Goal: Check status: Check status

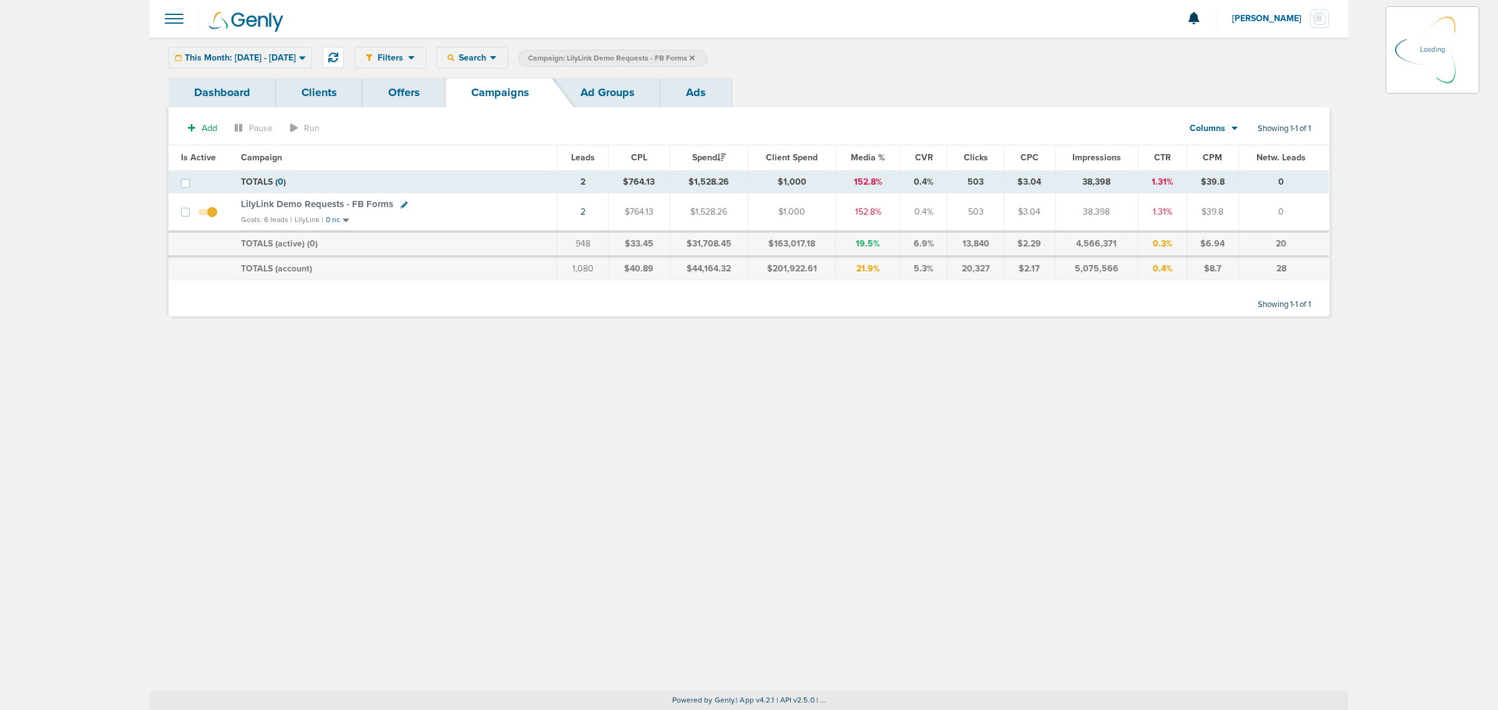
click at [695, 57] on icon at bounding box center [692, 57] width 5 height 5
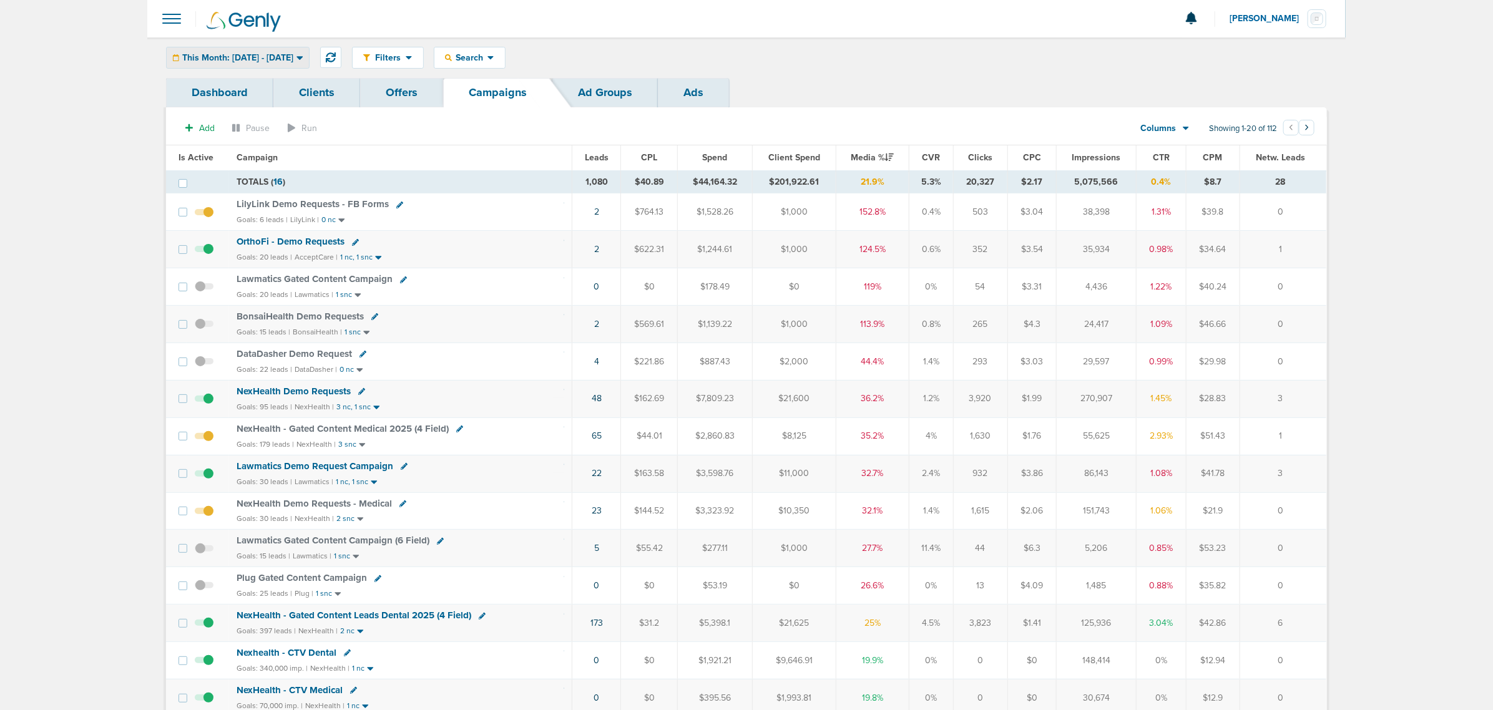
click at [300, 50] on div "This Month: [DATE] - [DATE]" at bounding box center [238, 57] width 142 height 21
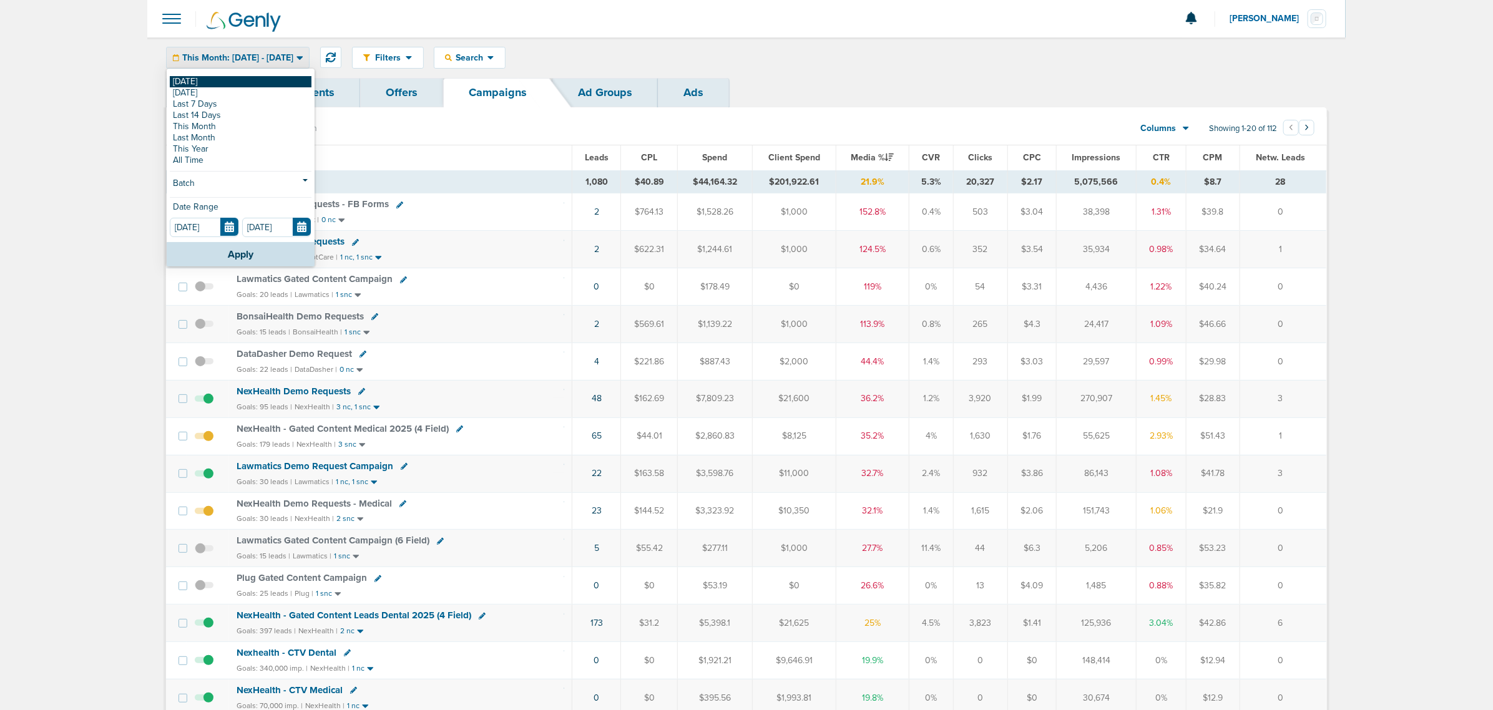
click at [226, 81] on link "[DATE]" at bounding box center [241, 81] width 142 height 11
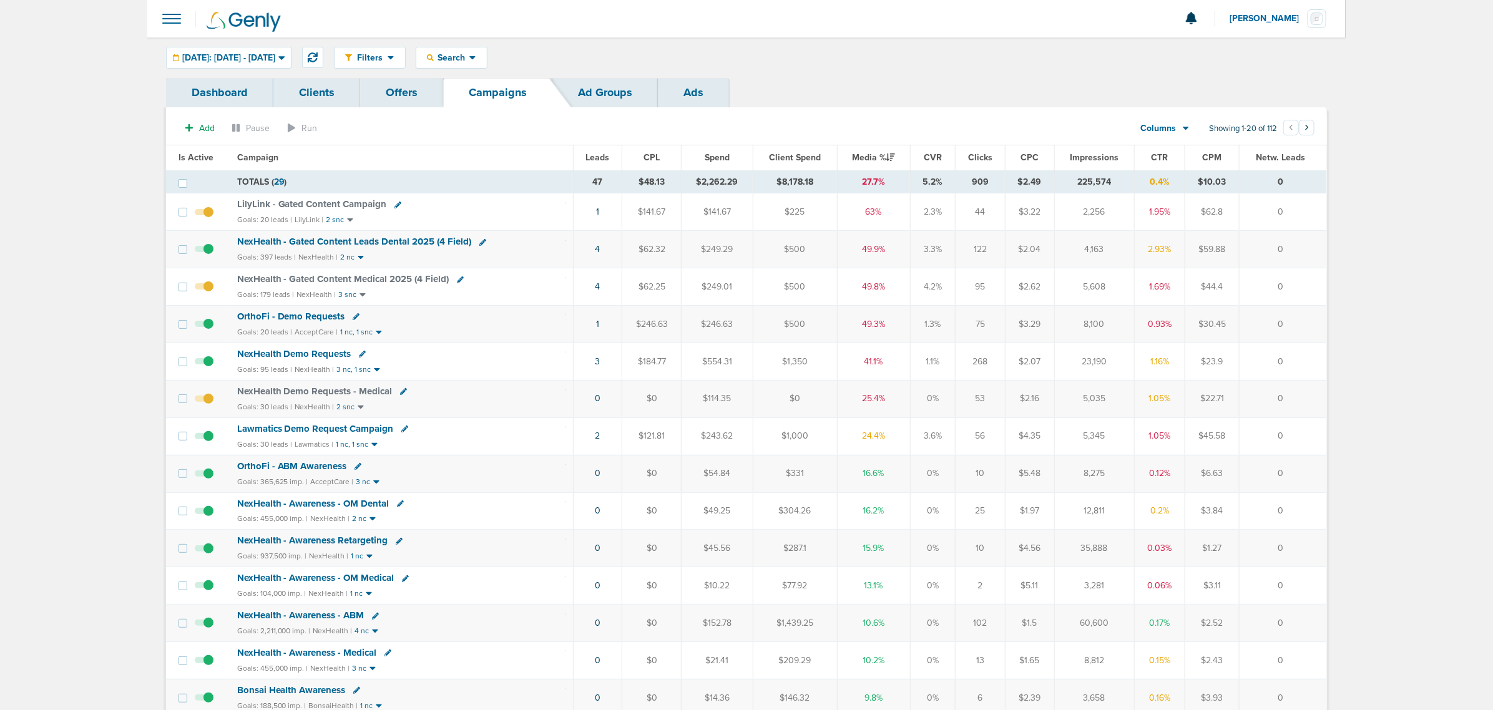
click at [416, 237] on span "NexHealth - Gated Content Leads Dental 2025 (4 Field)" at bounding box center [354, 241] width 235 height 11
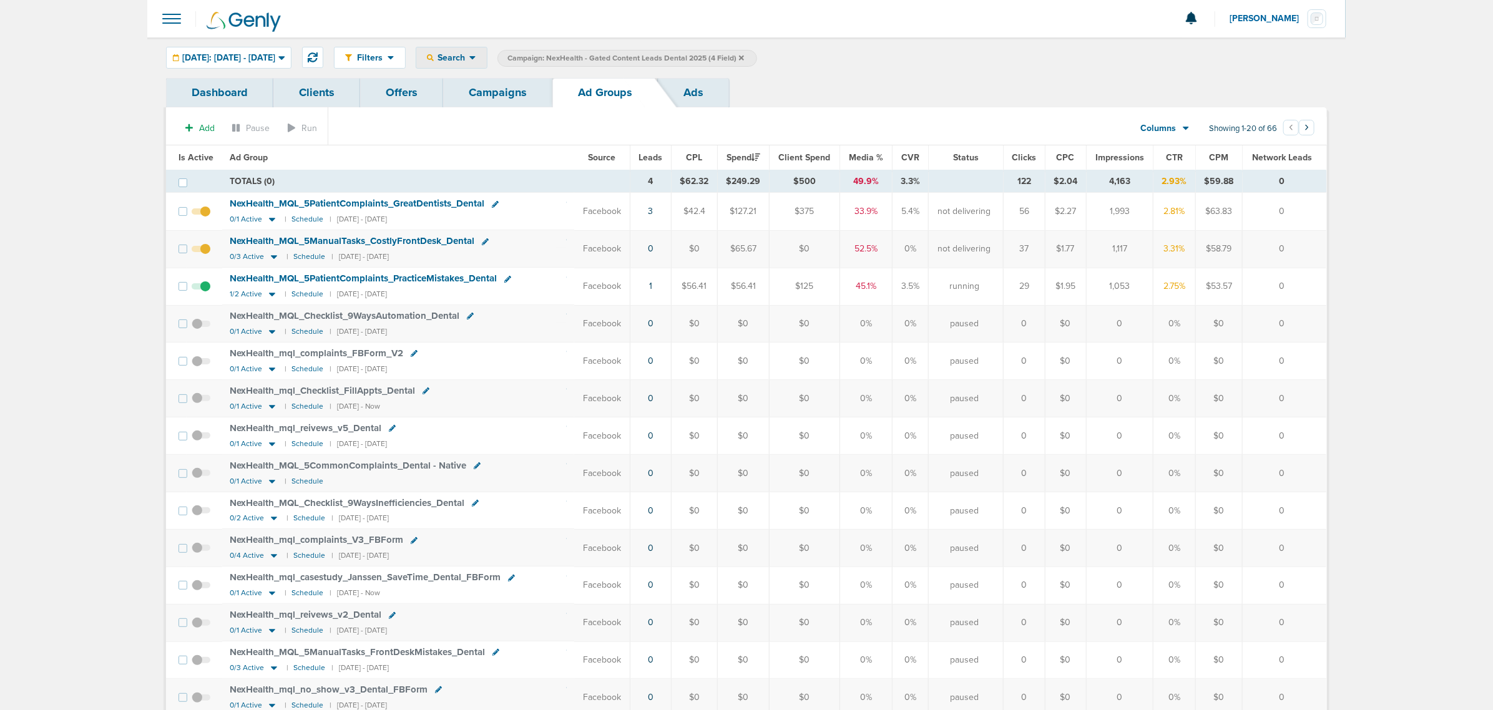
click at [469, 54] on span "Search" at bounding box center [452, 57] width 36 height 11
drag, startPoint x: 543, startPoint y: 133, endPoint x: 476, endPoint y: 222, distance: 110.9
click at [472, 210] on div "Search By Client Campaign Offers Landing Page Ad Group Network Campaign Ad Ad S…" at bounding box center [480, 150] width 129 height 163
click at [469, 56] on span "Search" at bounding box center [452, 57] width 36 height 11
click at [530, 178] on link "Network Campaign" at bounding box center [480, 176] width 129 height 16
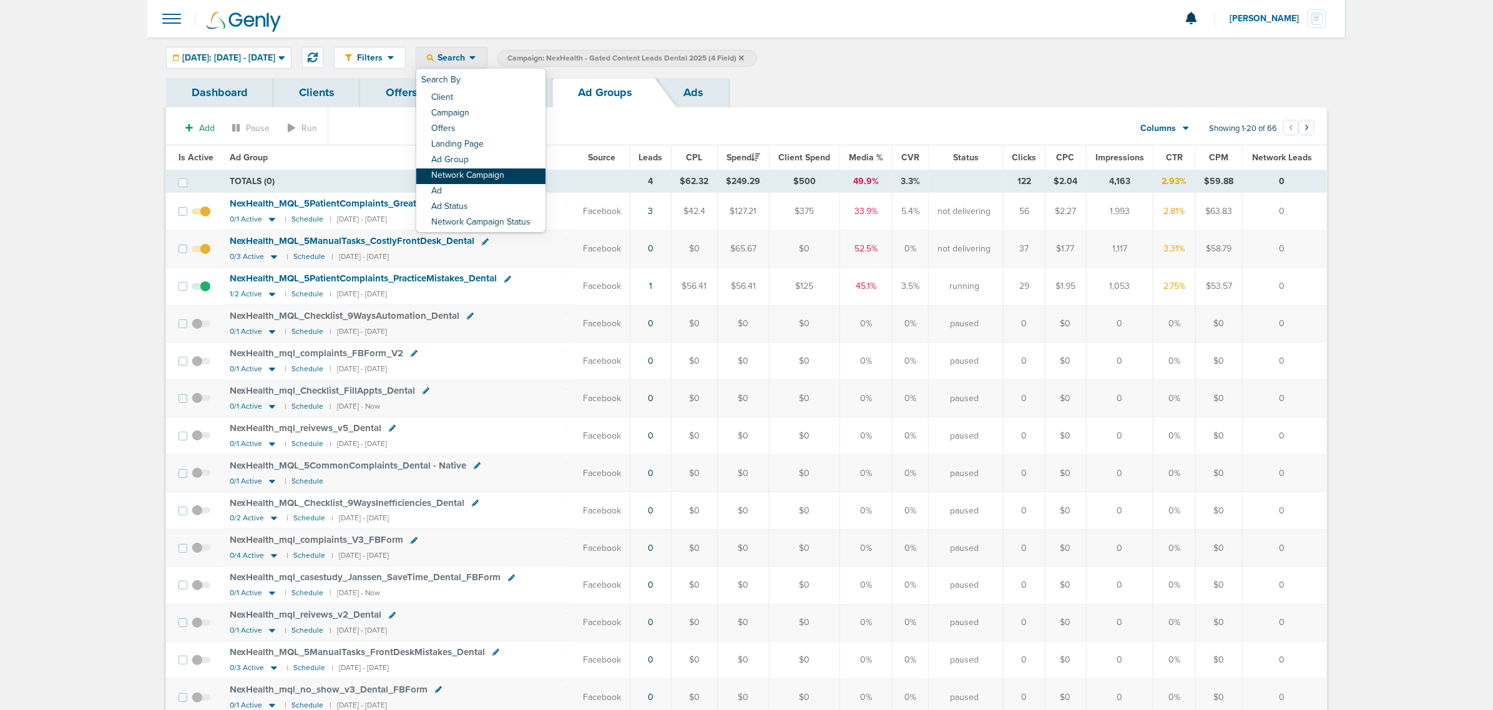
select select "netCmpName"
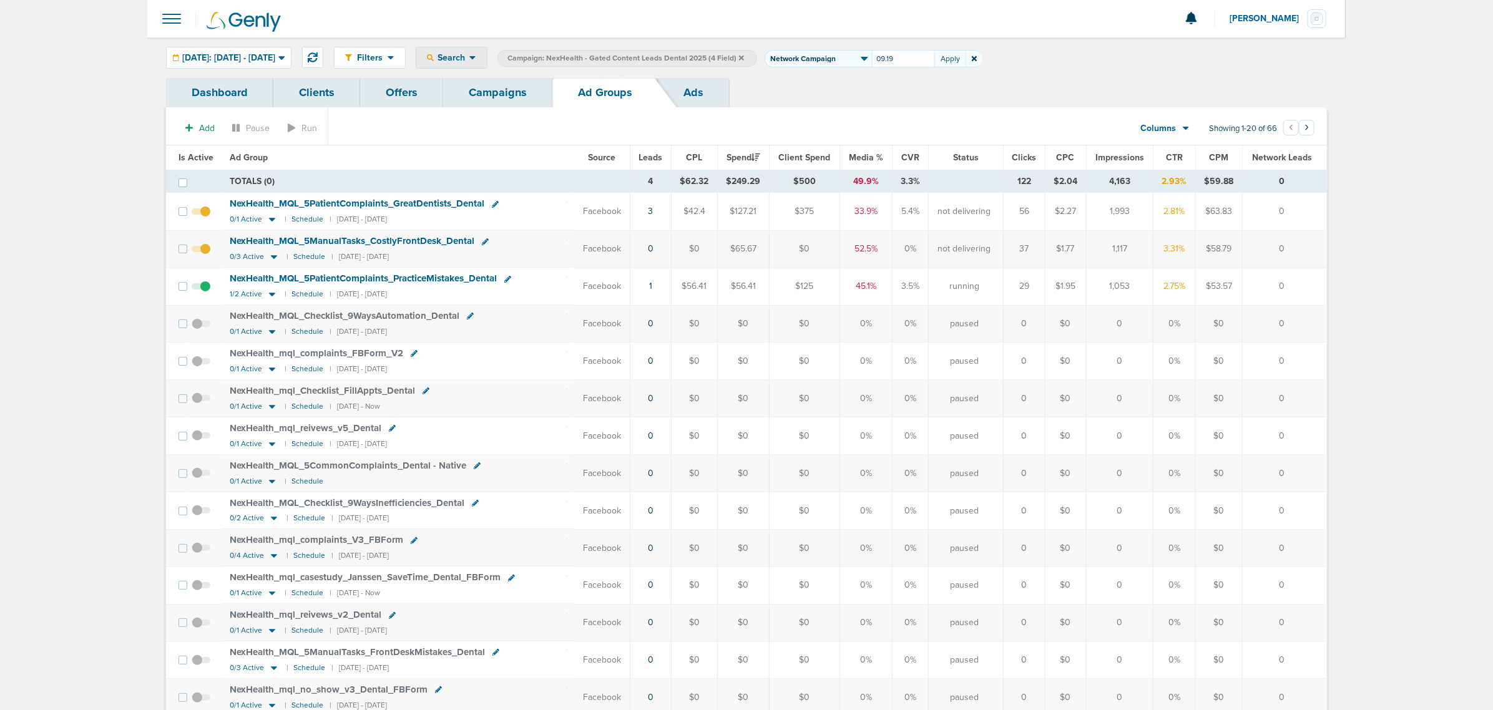
type input "09.19"
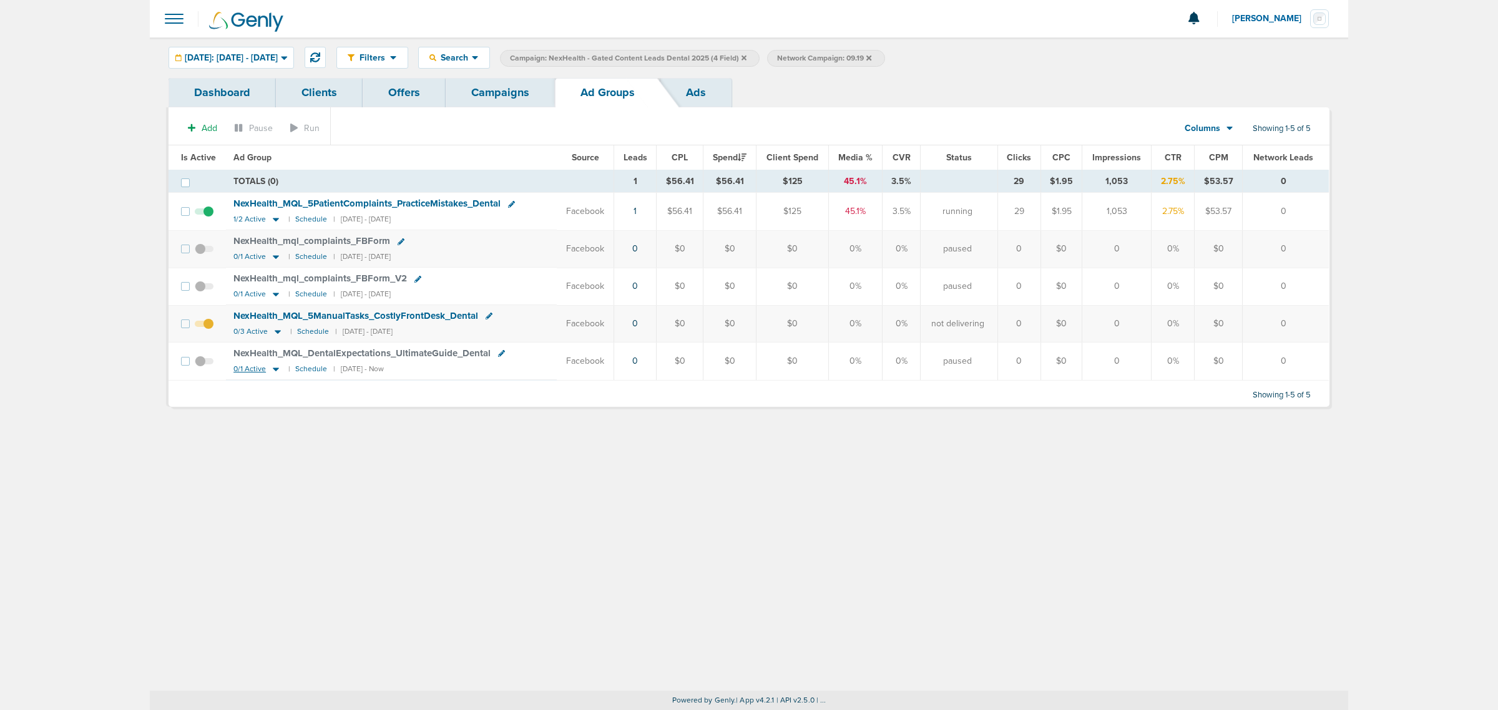
click at [275, 371] on icon at bounding box center [276, 370] width 6 height 4
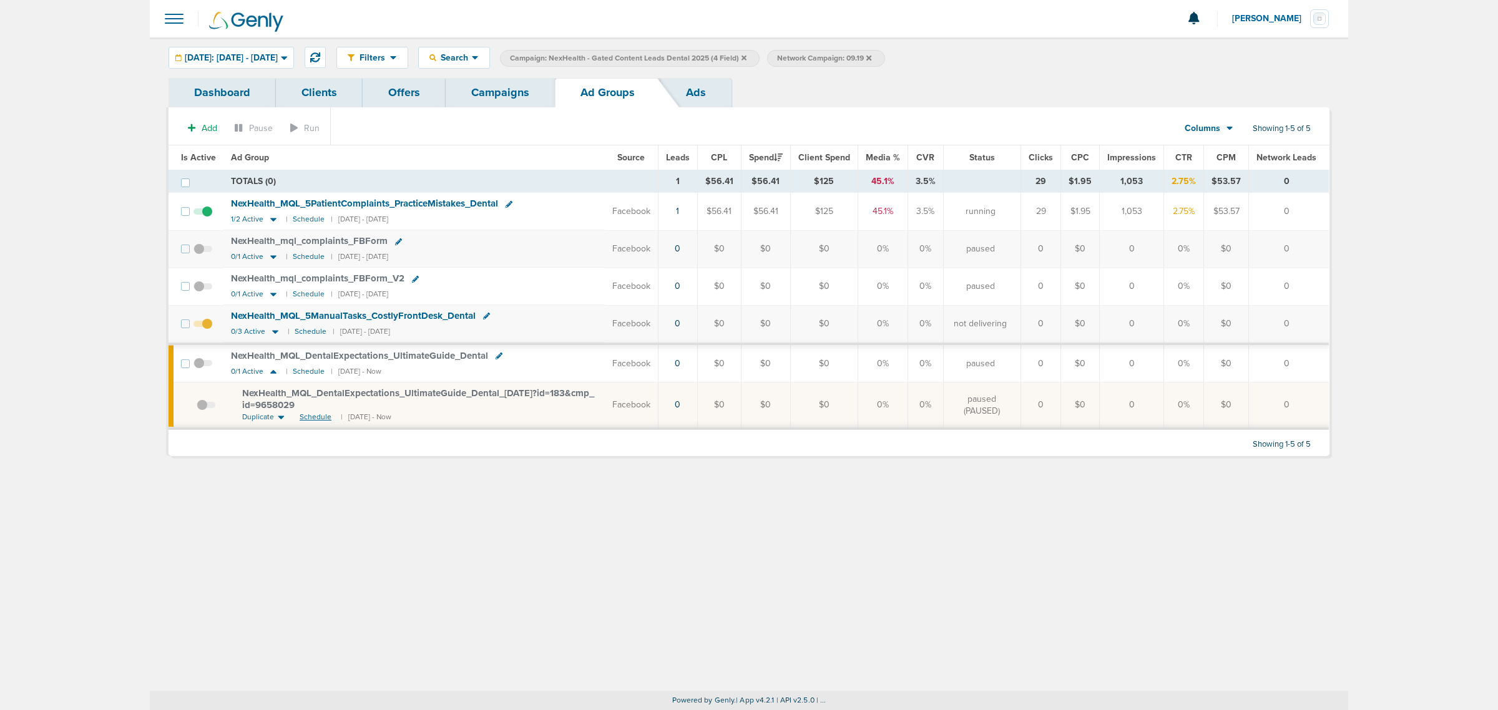
click at [314, 422] on span "Schedule" at bounding box center [316, 417] width 32 height 11
click at [272, 334] on icon at bounding box center [275, 332] width 6 height 4
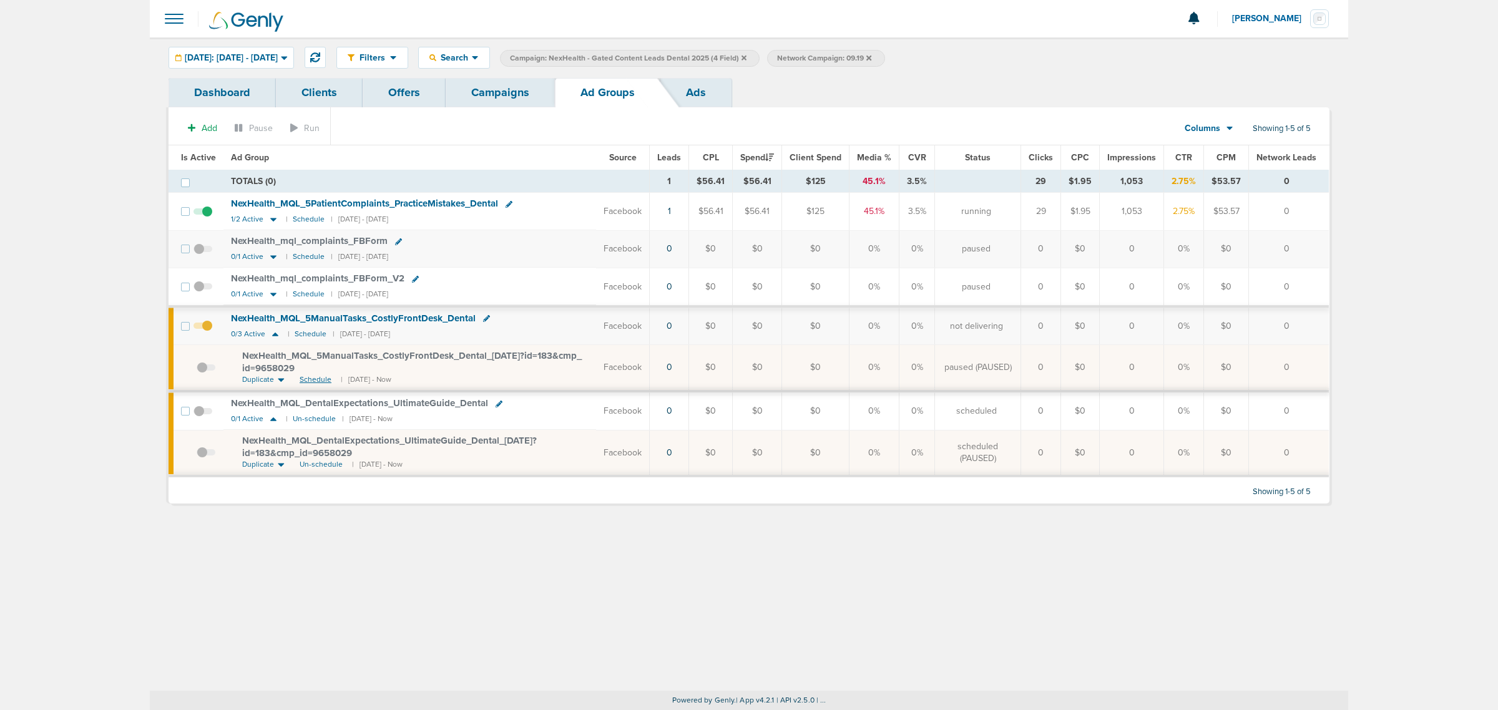
click at [317, 383] on span "Schedule" at bounding box center [316, 379] width 32 height 11
click at [206, 333] on span at bounding box center [202, 333] width 19 height 0
click at [203, 329] on input "checkbox" at bounding box center [203, 329] width 0 height 0
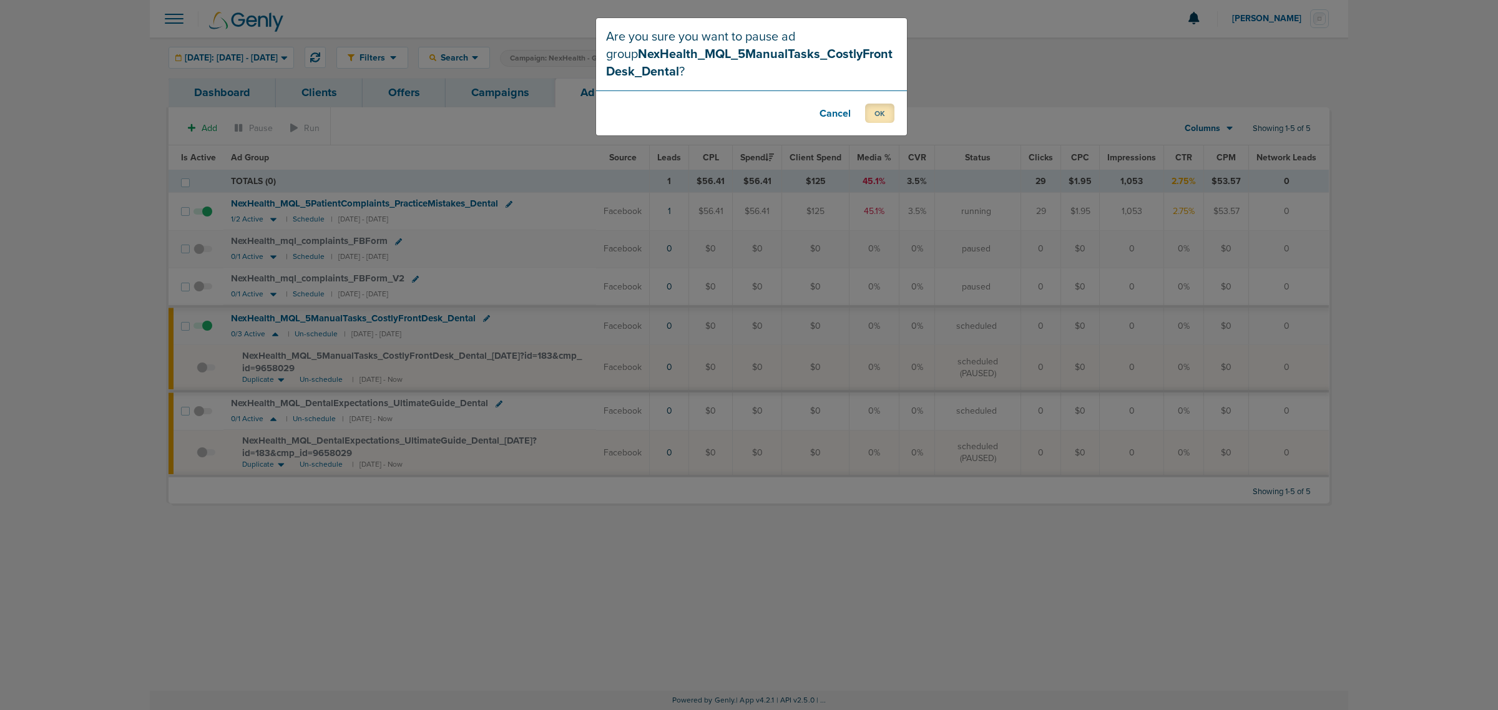
click at [877, 116] on button "OK" at bounding box center [879, 113] width 29 height 19
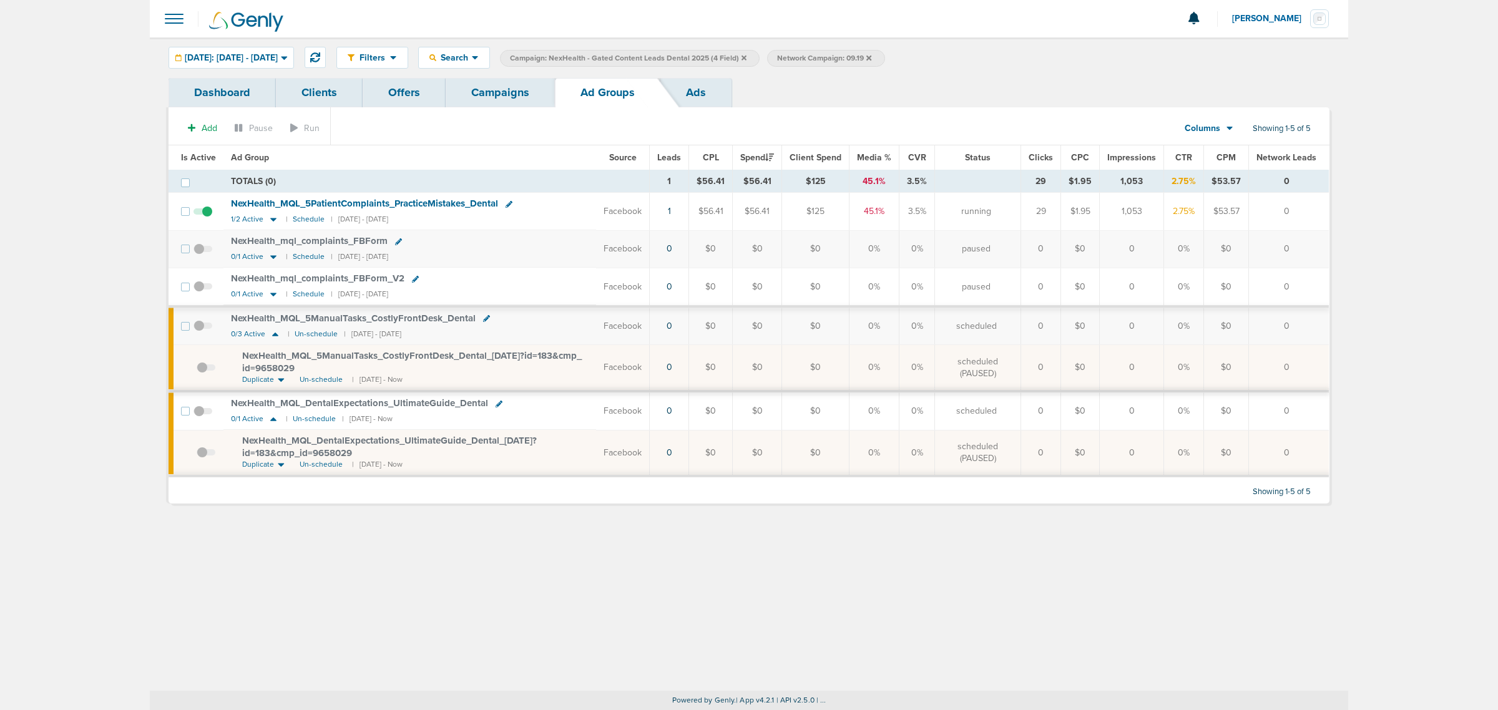
click at [472, 79] on link "Campaigns" at bounding box center [500, 92] width 109 height 29
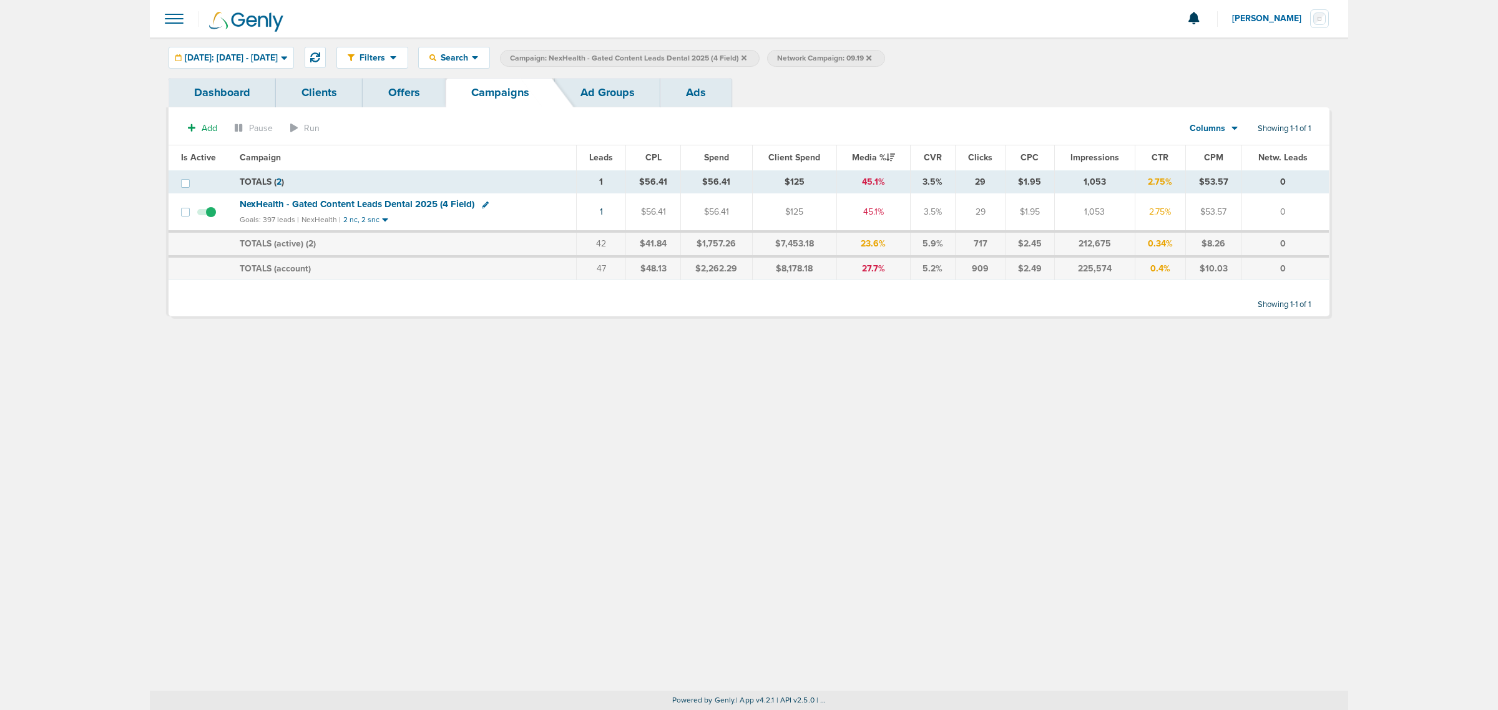
click at [746, 58] on icon at bounding box center [743, 57] width 5 height 7
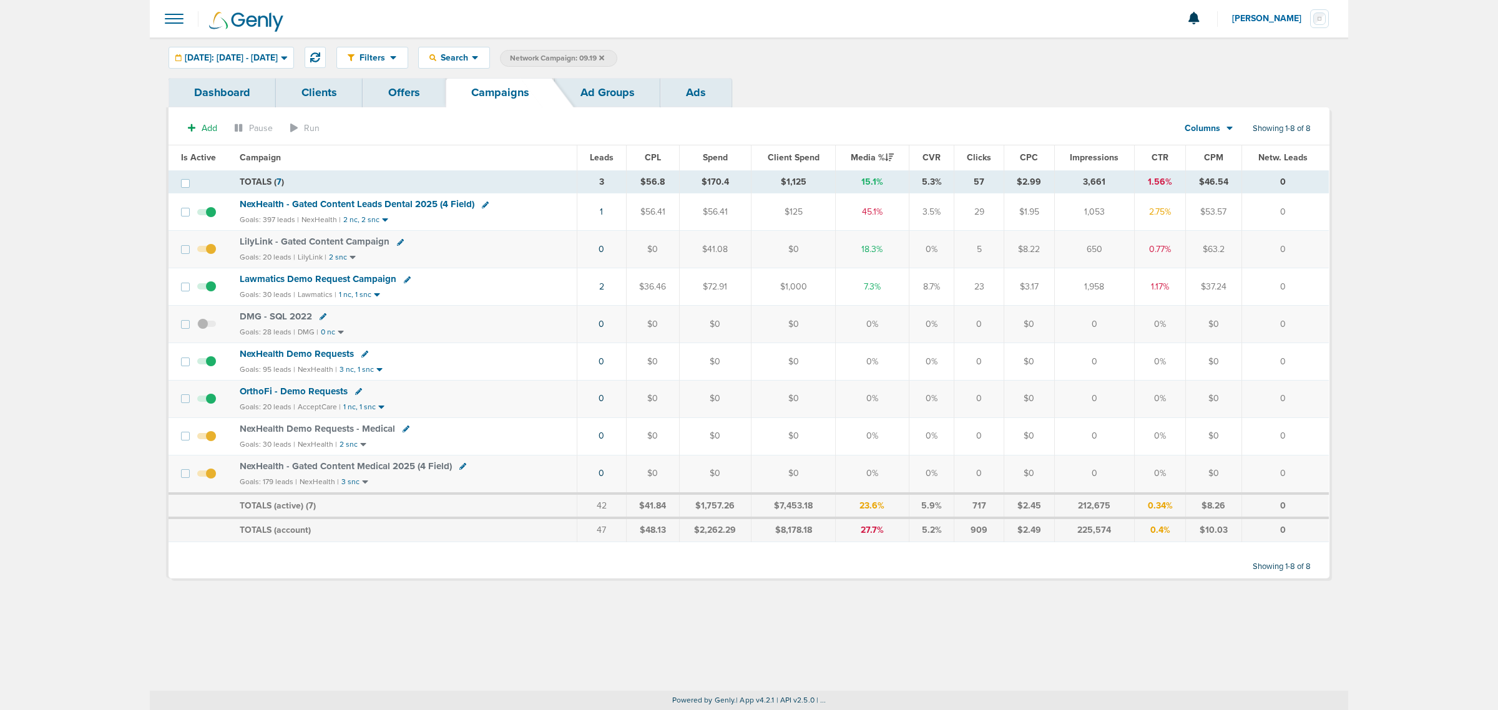
click at [604, 57] on icon at bounding box center [601, 57] width 5 height 5
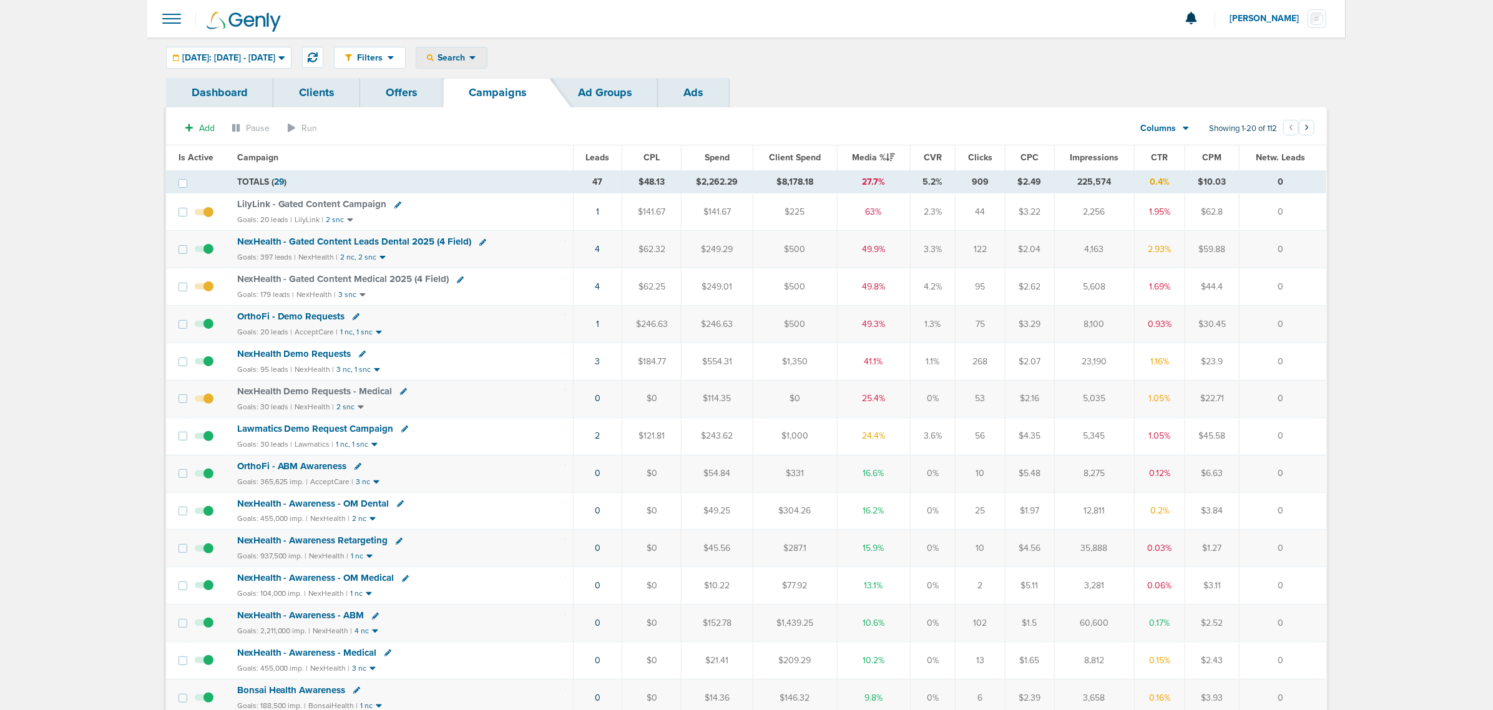
click at [469, 55] on span "Search" at bounding box center [452, 57] width 36 height 11
click at [479, 95] on link "Client" at bounding box center [480, 98] width 129 height 16
